Goal: Information Seeking & Learning: Learn about a topic

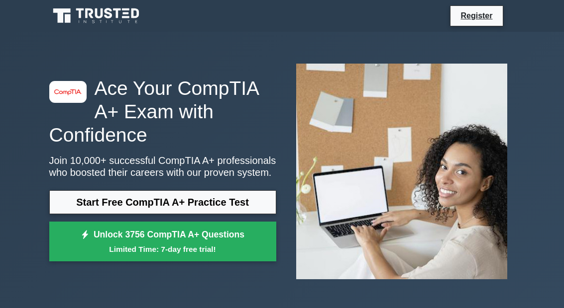
click at [213, 212] on link "Start Free CompTIA A+ Practice Test" at bounding box center [162, 203] width 227 height 24
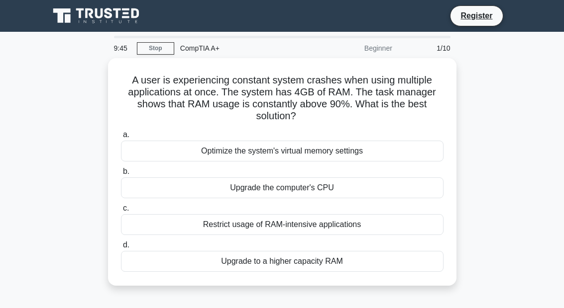
click at [107, 14] on icon at bounding box center [108, 13] width 8 height 10
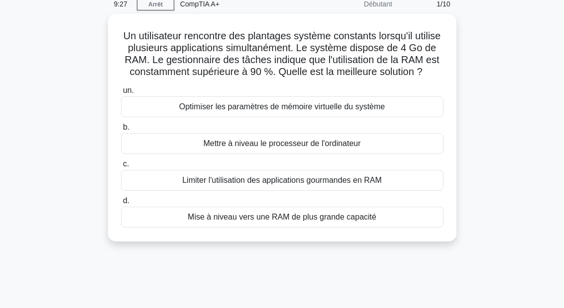
scroll to position [45, 0]
click at [331, 221] on font "Mise à niveau vers une RAM de plus grande capacité" at bounding box center [282, 216] width 189 height 8
click at [121, 204] on input "d. Mise à niveau vers une RAM de plus grande capacité" at bounding box center [121, 201] width 0 height 6
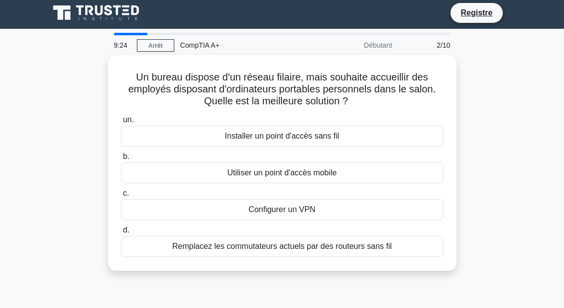
scroll to position [2, 0]
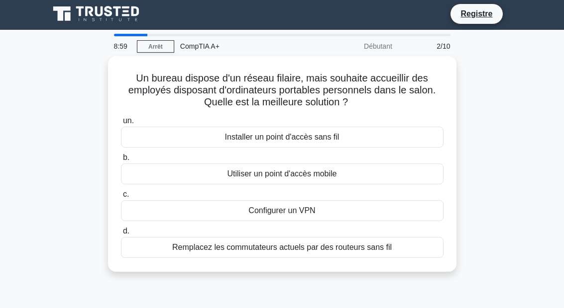
click at [308, 137] on font "Installer un point d'accès sans fil" at bounding box center [282, 137] width 114 height 8
click at [121, 124] on input "un. Installer un point d'accès sans fil" at bounding box center [121, 121] width 0 height 6
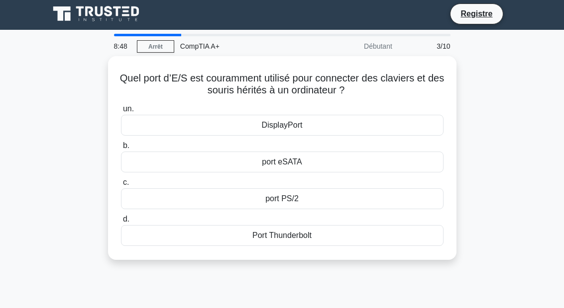
click at [316, 202] on div "port PS/2" at bounding box center [282, 199] width 322 height 21
click at [121, 186] on input "c. port PS/2" at bounding box center [121, 183] width 0 height 6
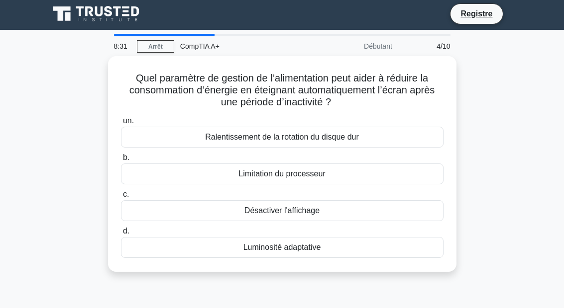
click at [327, 213] on div "Désactiver l'affichage" at bounding box center [282, 211] width 322 height 21
click at [121, 198] on input "c. Désactiver l'affichage" at bounding box center [121, 195] width 0 height 6
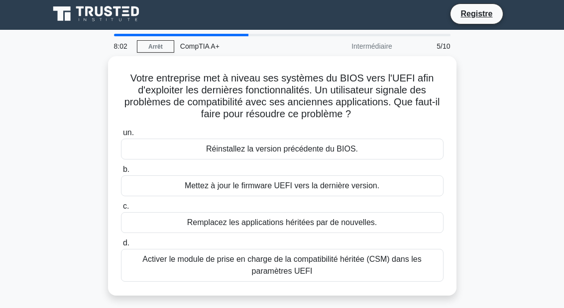
click at [345, 224] on font "Remplacez les applications héritées par de nouvelles." at bounding box center [282, 222] width 190 height 8
click at [121, 210] on input "c. Remplacez les applications héritées par de nouvelles." at bounding box center [121, 207] width 0 height 6
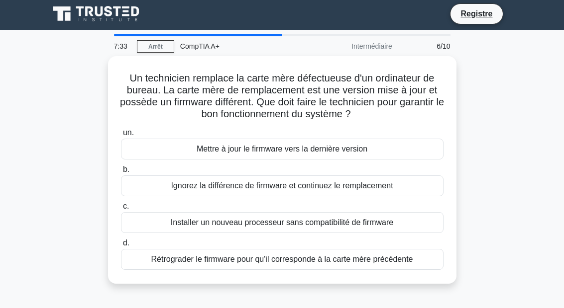
click at [343, 190] on font "Ignorez la différence de firmware et continuez le remplacement" at bounding box center [282, 186] width 222 height 8
click at [121, 173] on input "b. Ignorez la différence de firmware et continuez le remplacement" at bounding box center [121, 170] width 0 height 6
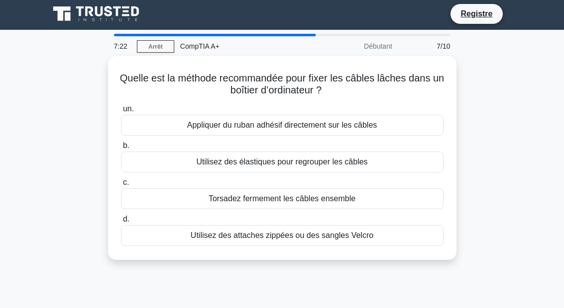
click at [362, 237] on font "Utilisez des attaches zippées ou des sangles Velcro" at bounding box center [282, 235] width 183 height 8
click at [121, 223] on input "d. Utilisez des attaches zippées ou des sangles Velcro" at bounding box center [121, 219] width 0 height 6
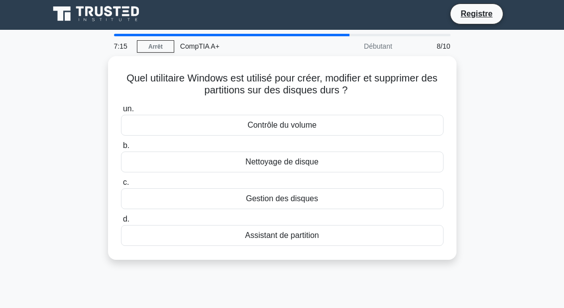
click at [324, 205] on div "Gestion des disques" at bounding box center [282, 199] width 322 height 21
click at [121, 186] on input "c. Gestion des disques" at bounding box center [121, 183] width 0 height 6
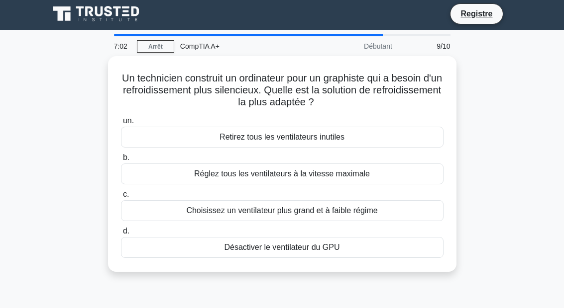
click at [370, 213] on font "Choisissez un ventilateur plus grand et à faible régime" at bounding box center [281, 210] width 191 height 8
click at [121, 198] on input "c. Choisissez un ventilateur plus grand et à faible régime" at bounding box center [121, 195] width 0 height 6
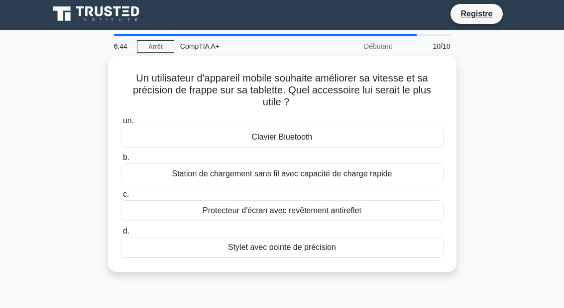
click at [305, 138] on font "Clavier Bluetooth" at bounding box center [282, 137] width 61 height 8
click at [121, 124] on input "un. Clavier Bluetooth" at bounding box center [121, 121] width 0 height 6
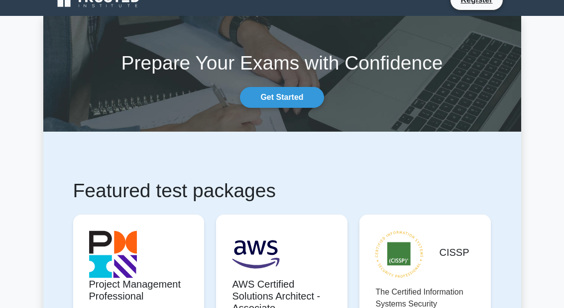
scroll to position [11, 0]
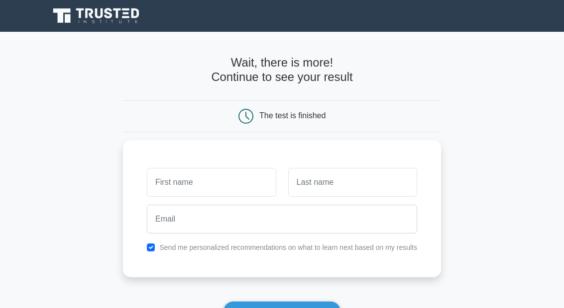
click at [216, 183] on input "text" at bounding box center [211, 182] width 129 height 29
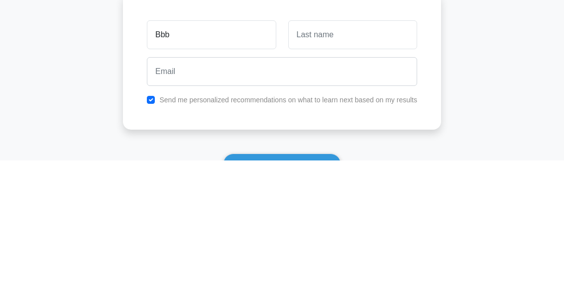
type input "Bbb"
click at [353, 168] on input "text" at bounding box center [352, 182] width 129 height 29
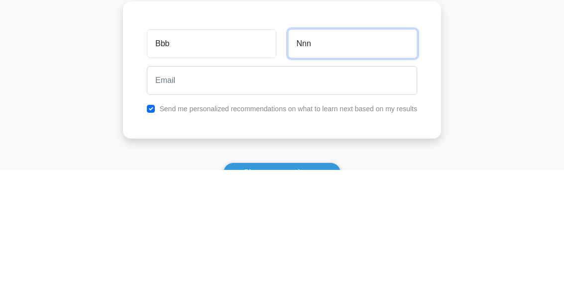
type input "Nnn"
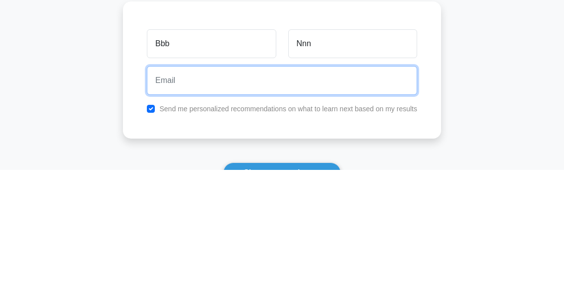
click at [254, 205] on input "email" at bounding box center [282, 219] width 270 height 29
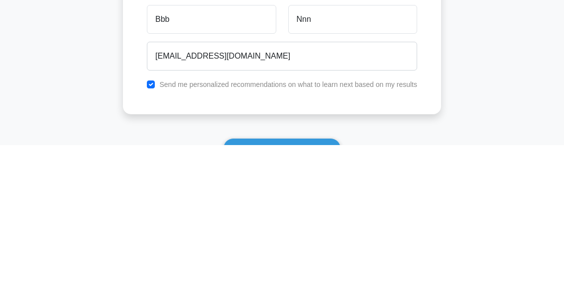
scroll to position [150, 0]
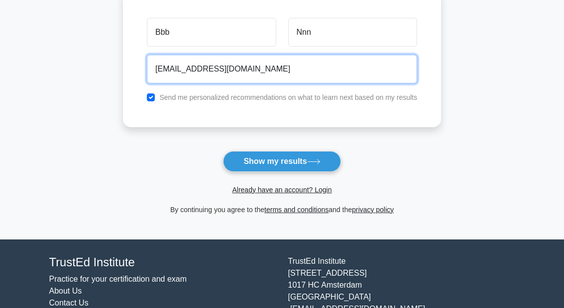
type input "dada@yopmail.com"
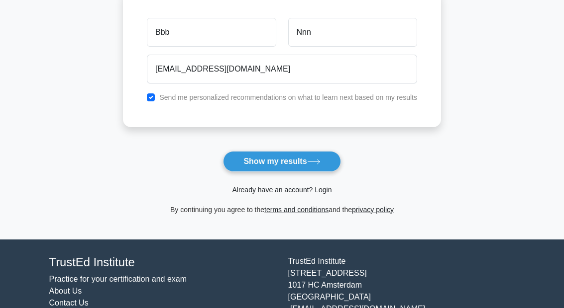
click at [300, 157] on button "Show my results" at bounding box center [281, 161] width 117 height 21
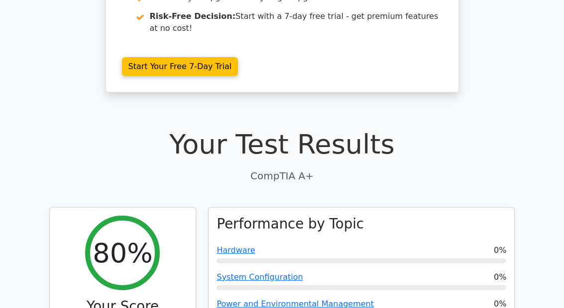
scroll to position [199, 0]
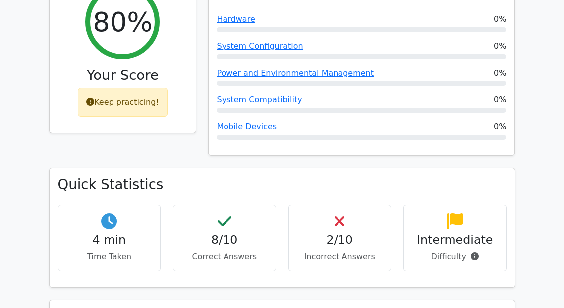
click at [351, 233] on h4 "2/10" at bounding box center [340, 240] width 87 height 14
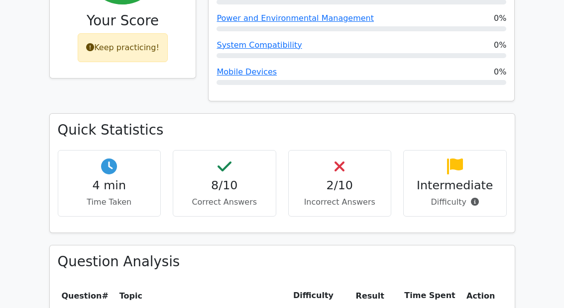
scroll to position [475, 0]
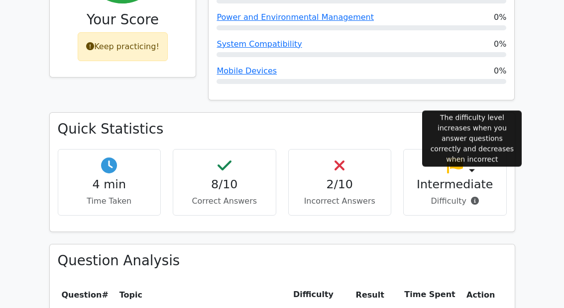
click at [476, 197] on icon at bounding box center [475, 201] width 8 height 8
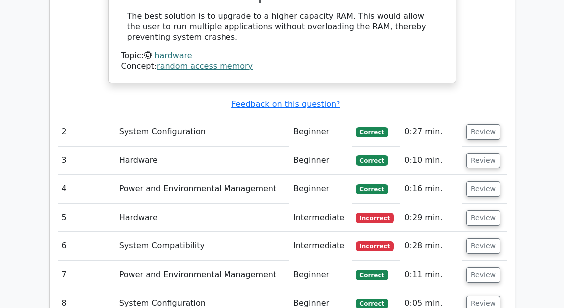
scroll to position [1053, 0]
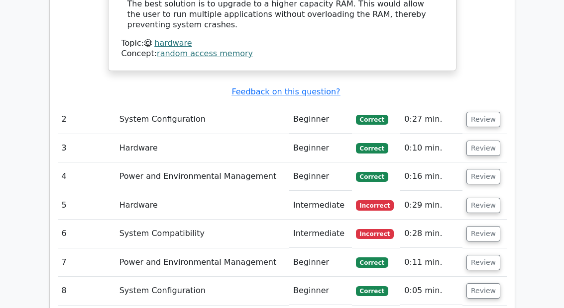
click at [490, 198] on button "Review" at bounding box center [483, 205] width 34 height 15
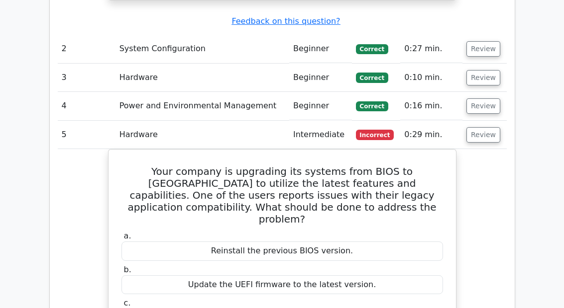
scroll to position [1125, 0]
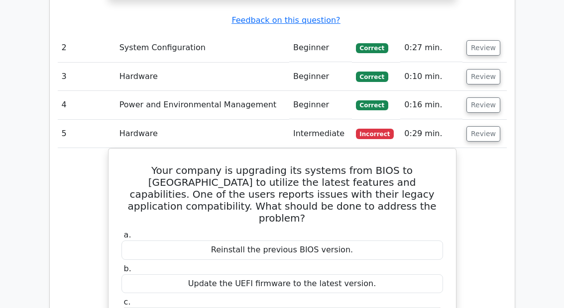
click at [492, 127] on button "Review" at bounding box center [483, 134] width 34 height 15
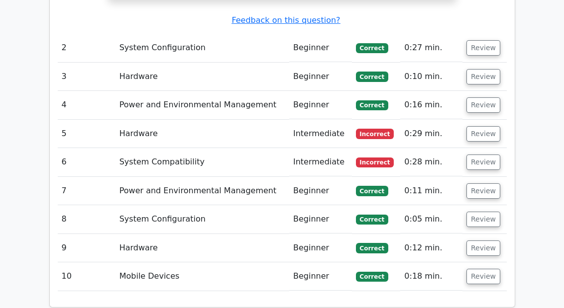
click at [493, 155] on button "Review" at bounding box center [483, 162] width 34 height 15
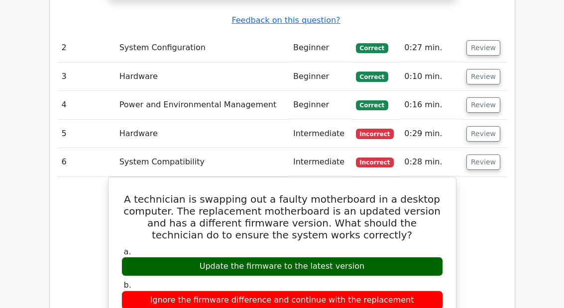
click at [492, 155] on button "Review" at bounding box center [483, 162] width 34 height 15
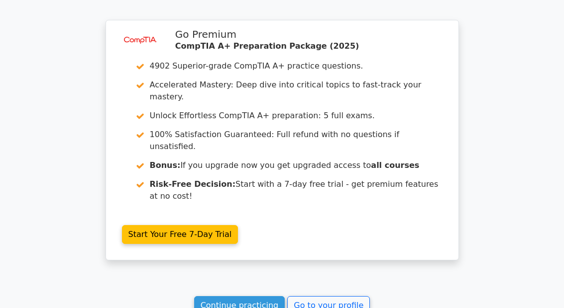
scroll to position [1448, 0]
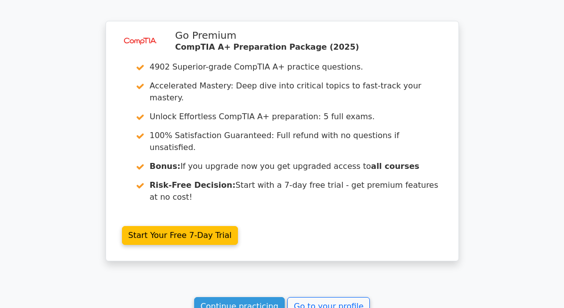
click at [252, 298] on link "Continue practicing" at bounding box center [239, 307] width 91 height 19
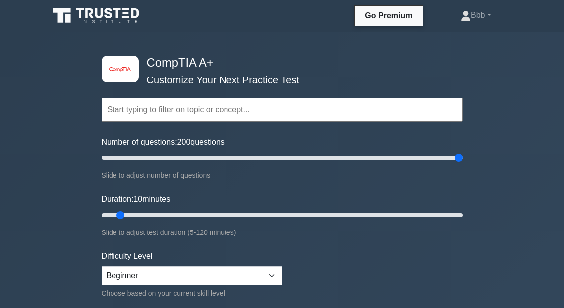
type input "200"
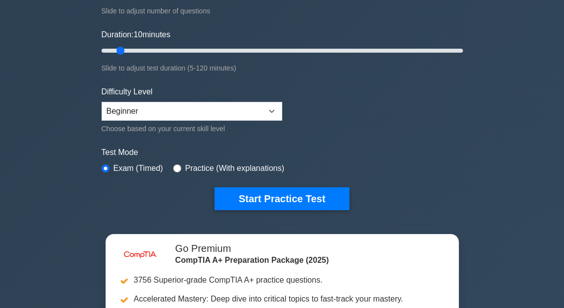
scroll to position [165, 0]
click at [233, 170] on label "Practice (With explanations)" at bounding box center [234, 169] width 99 height 12
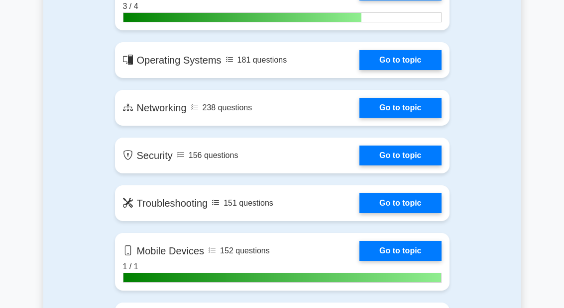
scroll to position [731, 0]
click at [359, 70] on link "Go to topic" at bounding box center [400, 60] width 82 height 20
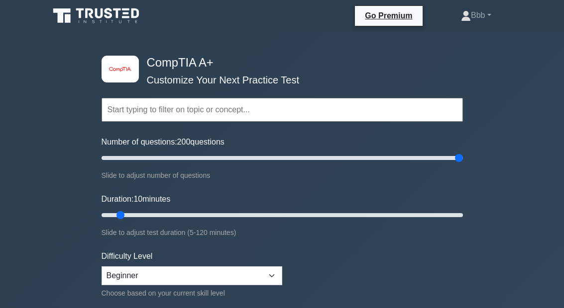
scroll to position [771, 0]
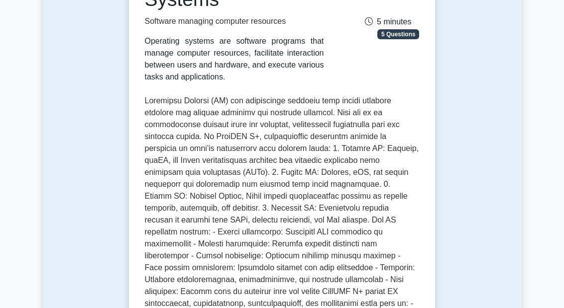
scroll to position [160, 0]
